Goal: Find specific page/section

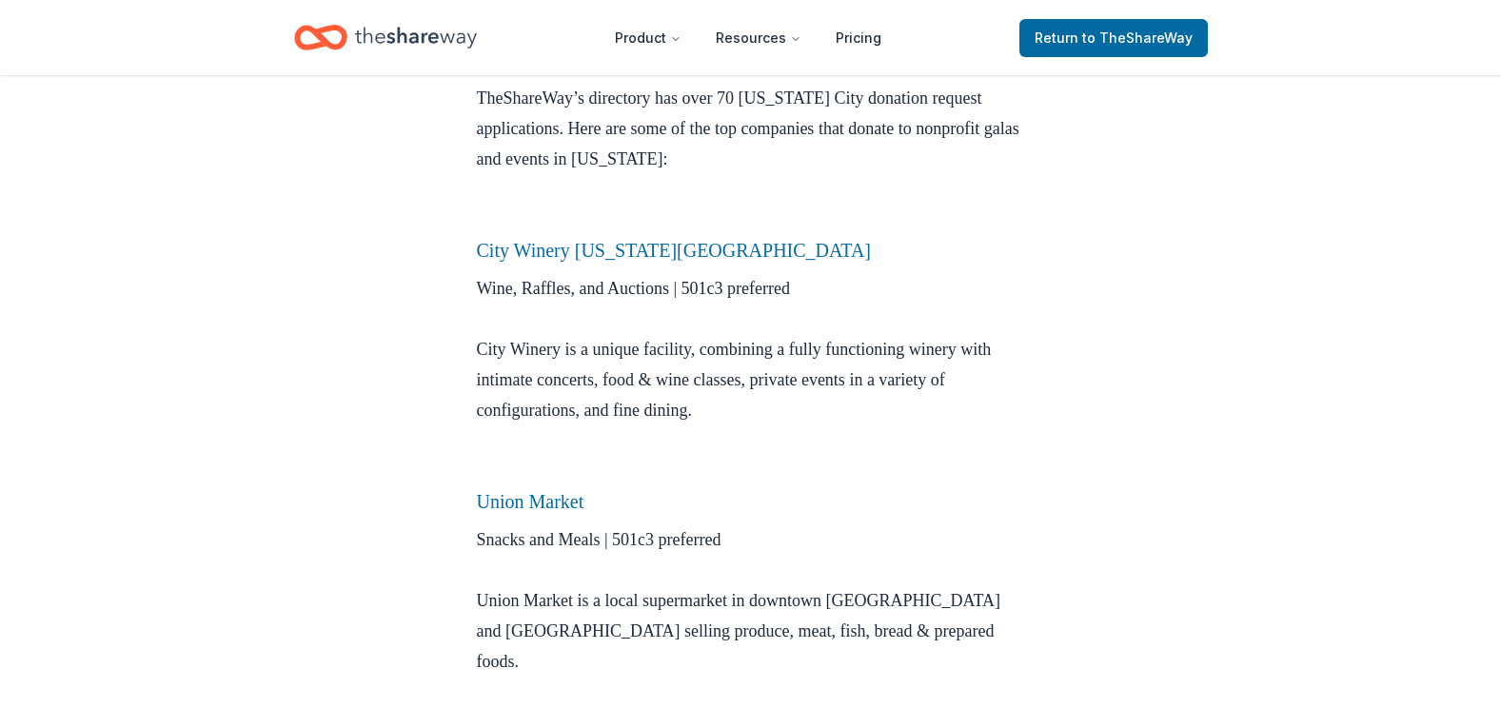
scroll to position [571, 0]
click at [678, 250] on link "City Winery [US_STATE][GEOGRAPHIC_DATA]" at bounding box center [674, 252] width 395 height 21
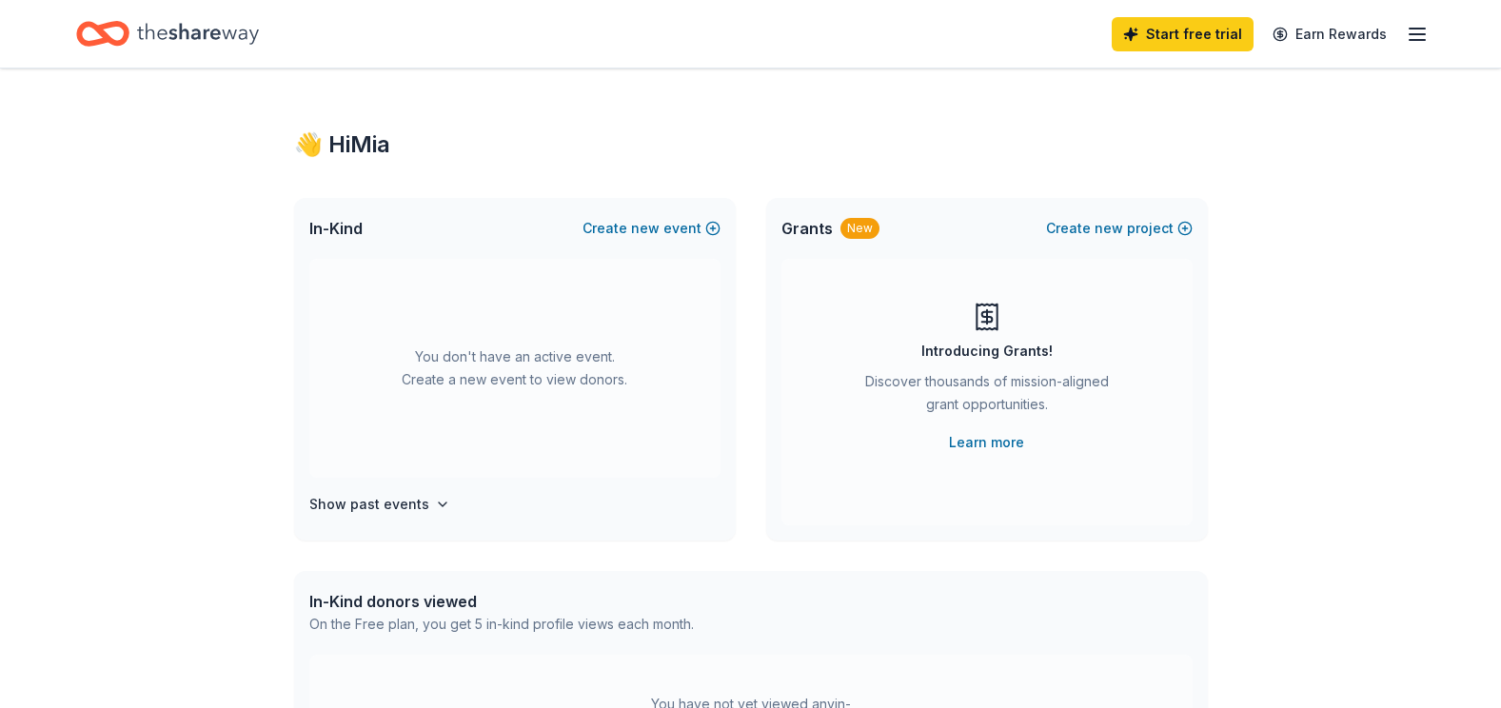
click at [1425, 34] on line "button" at bounding box center [1417, 34] width 15 height 0
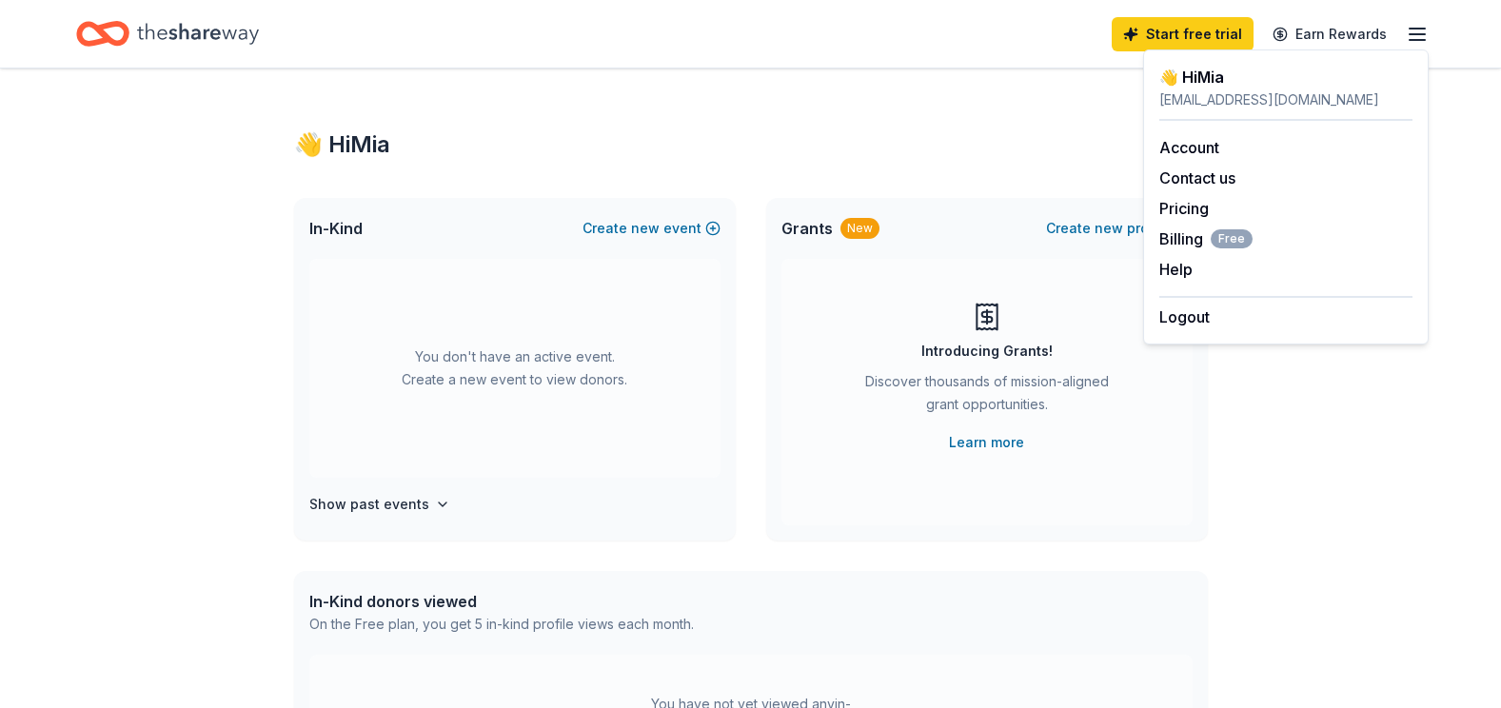
click at [1391, 544] on div "👋 Hi Mia In-Kind Create new event You don't have an active event. Create a new …" at bounding box center [750, 625] width 1501 height 1112
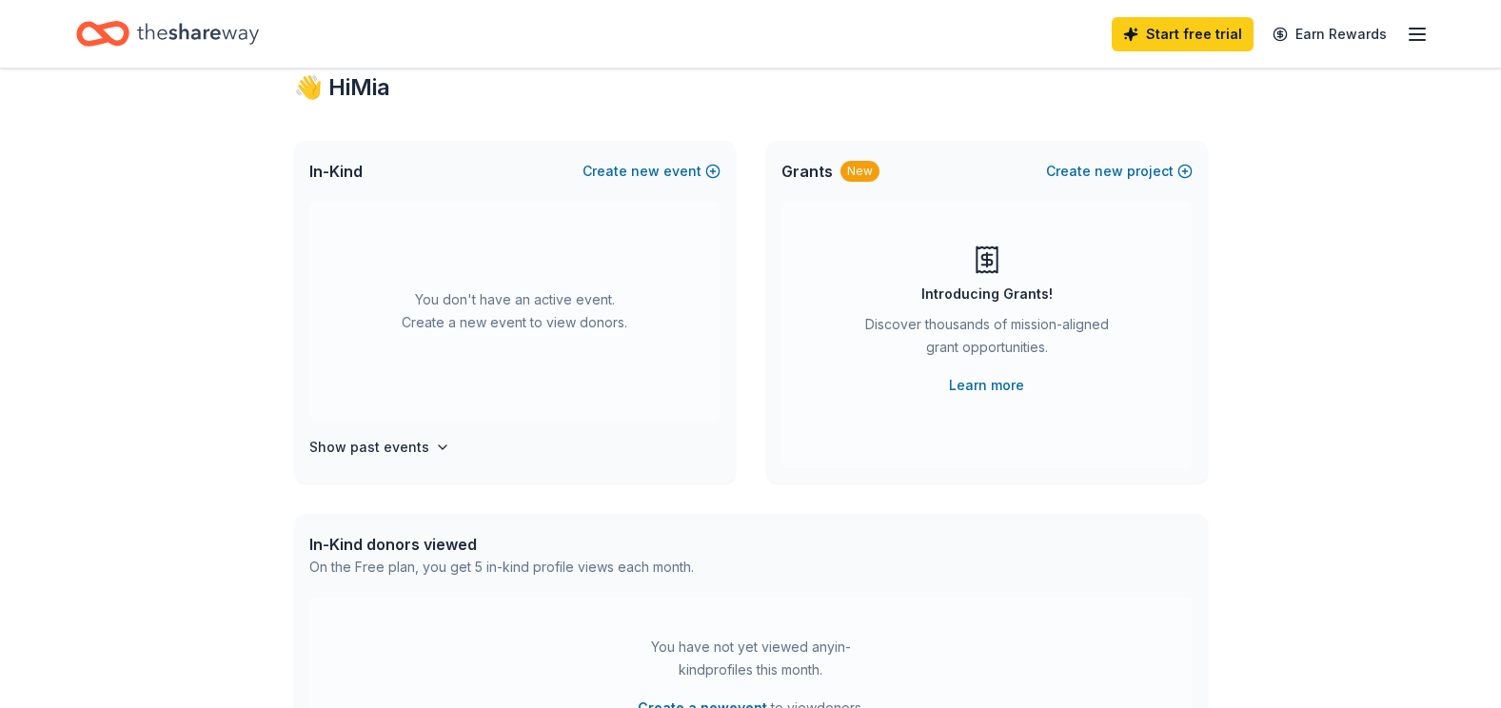
scroll to position [38, 0]
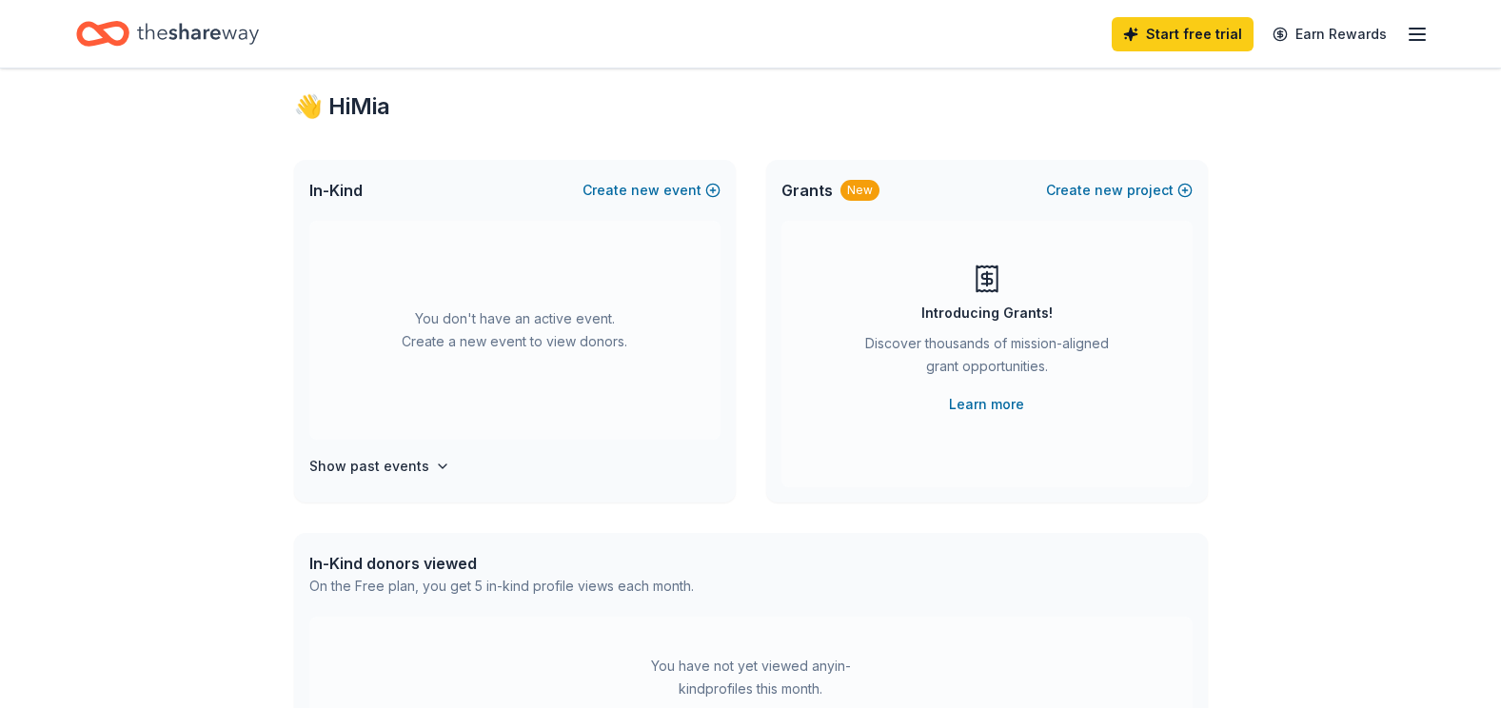
click at [225, 35] on icon "Home" at bounding box center [198, 33] width 122 height 21
click at [1409, 32] on icon "button" at bounding box center [1417, 34] width 23 height 23
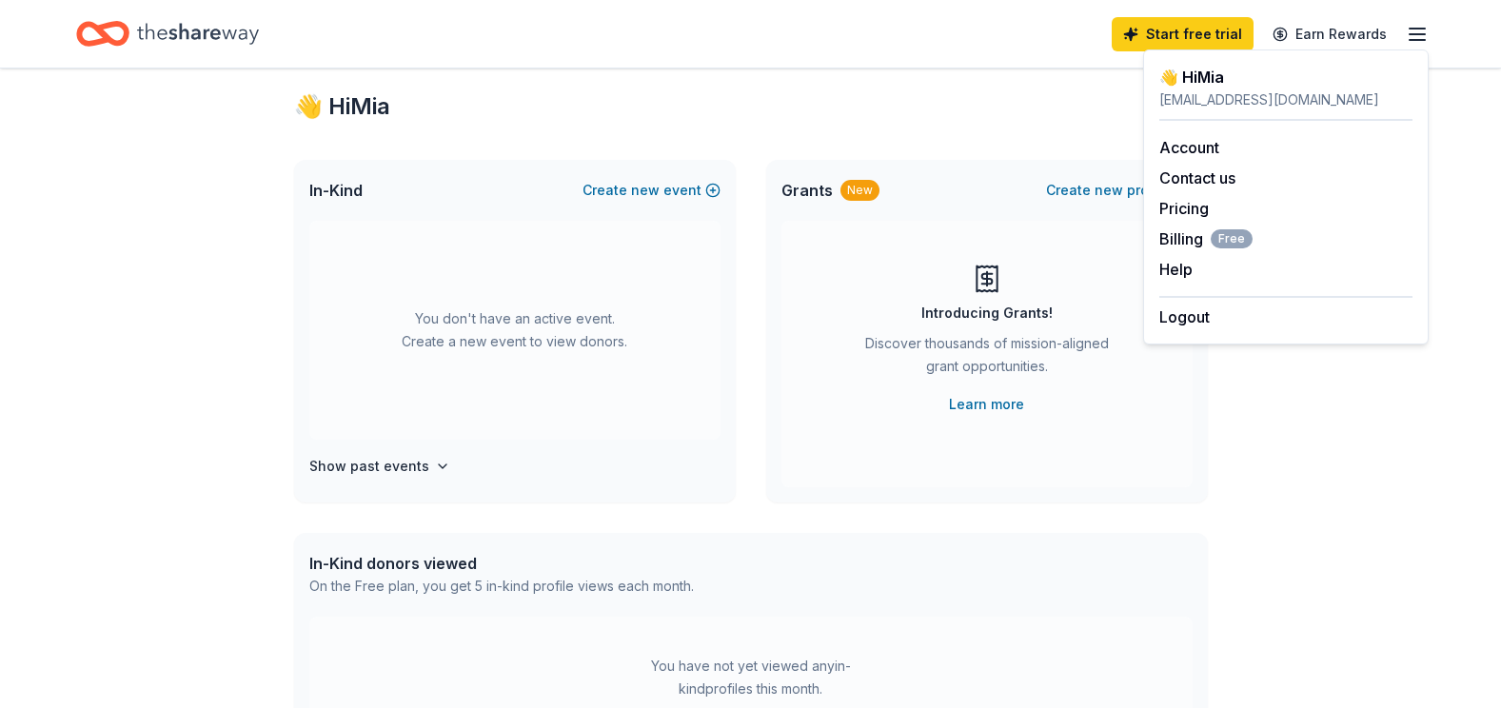
scroll to position [0, 0]
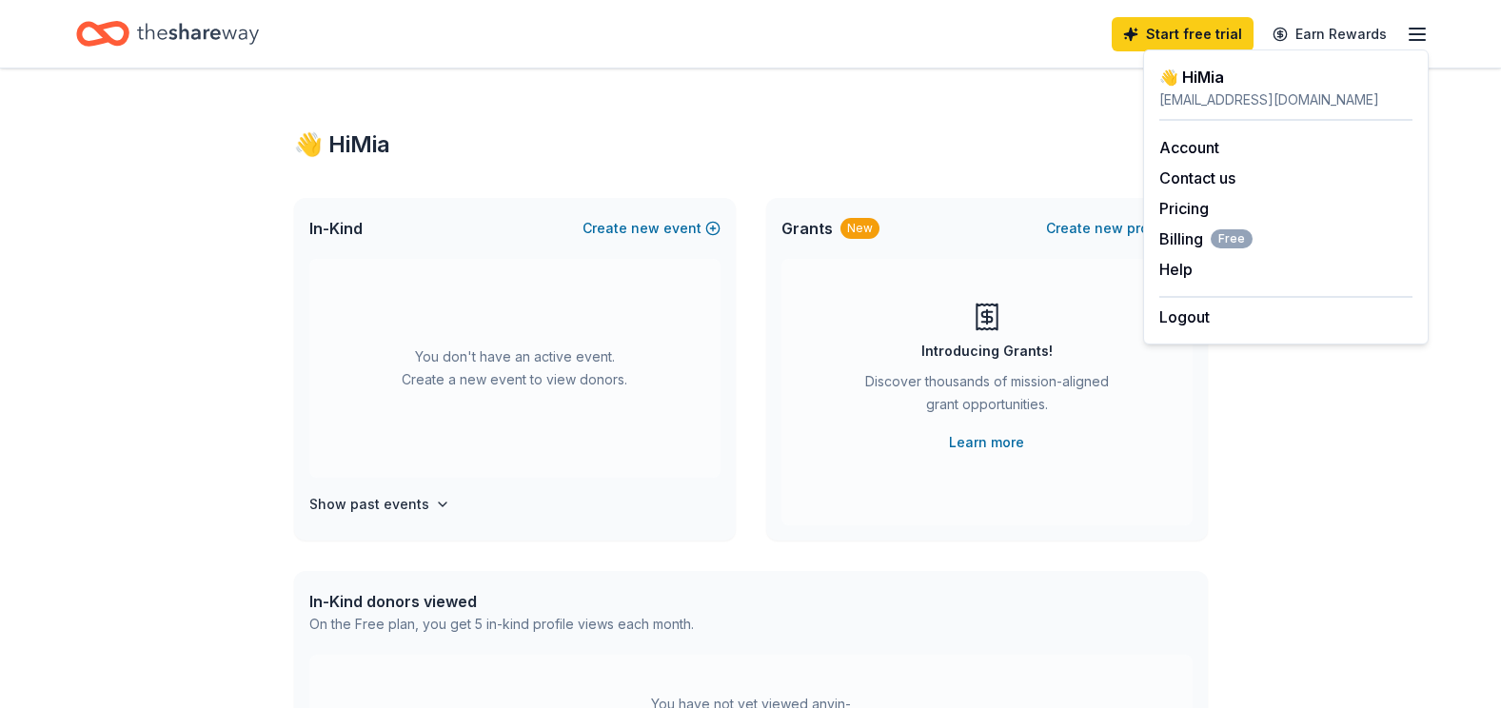
click at [1367, 480] on div "👋 Hi Mia In-Kind Create new event You don't have an active event. Create a new …" at bounding box center [750, 625] width 1501 height 1112
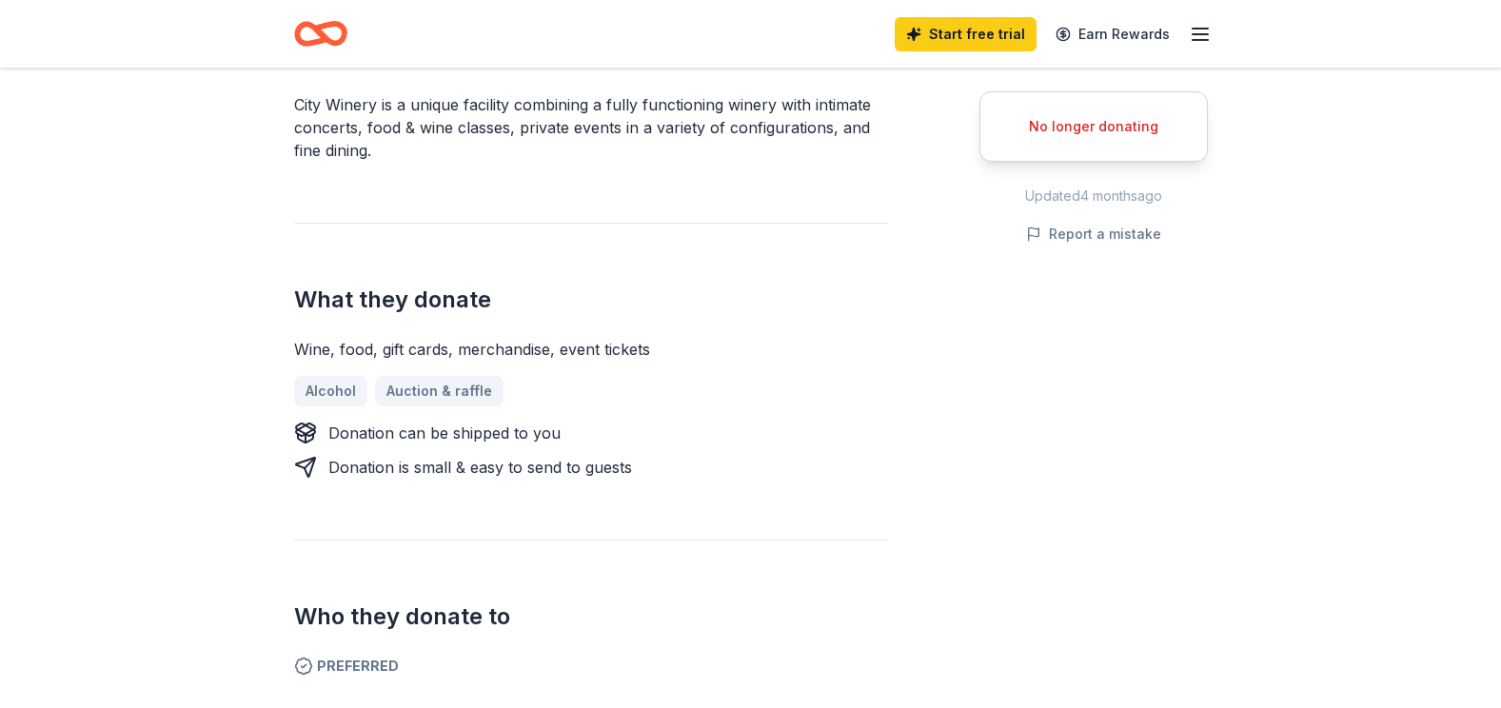
scroll to position [571, 0]
